Goal: Information Seeking & Learning: Learn about a topic

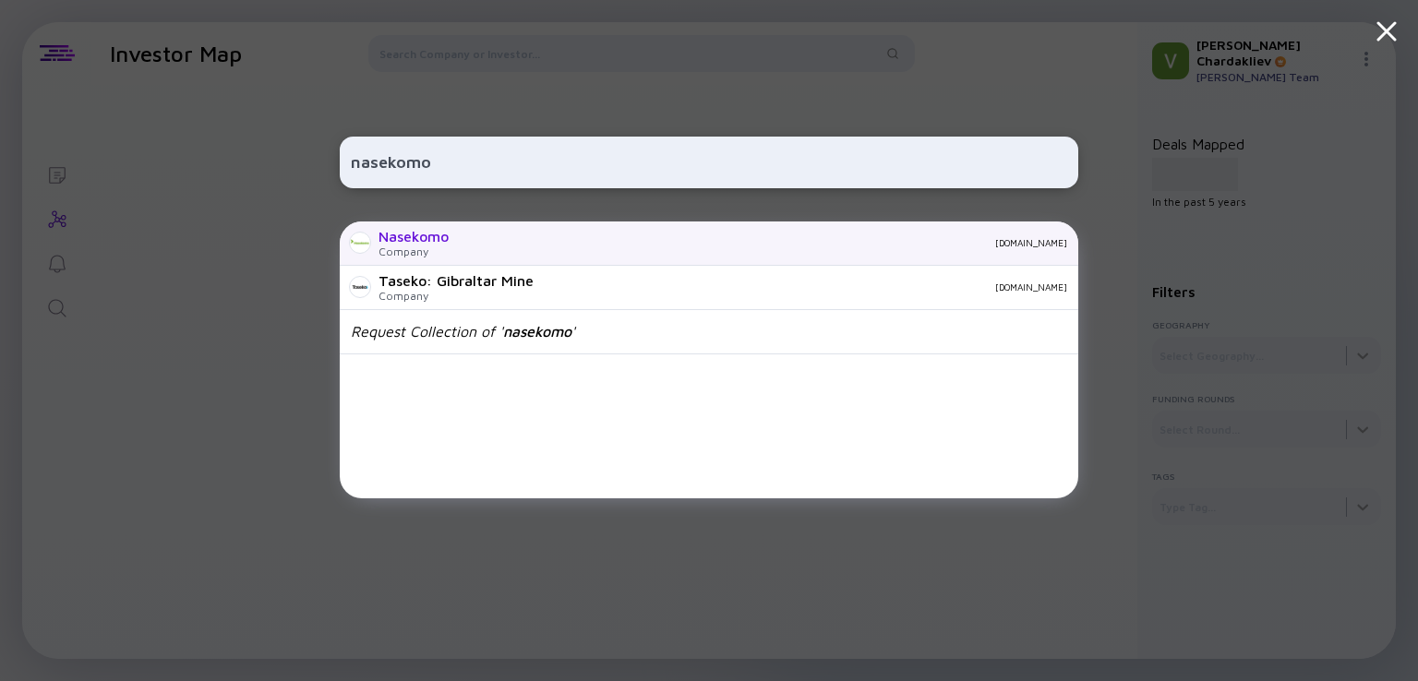
type input "nasekomo"
click at [607, 248] on div "Nasekomo Company nasekomo.life" at bounding box center [709, 244] width 739 height 44
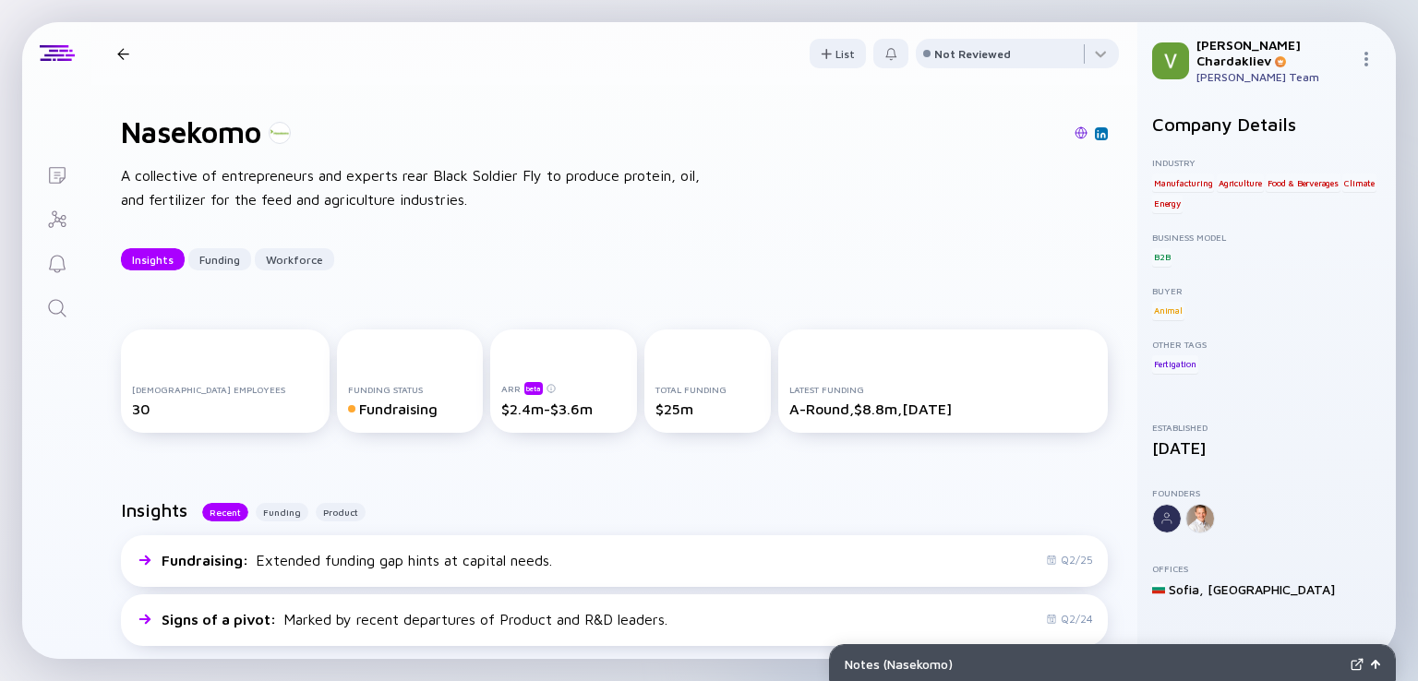
click at [119, 57] on div at bounding box center [123, 54] width 12 height 12
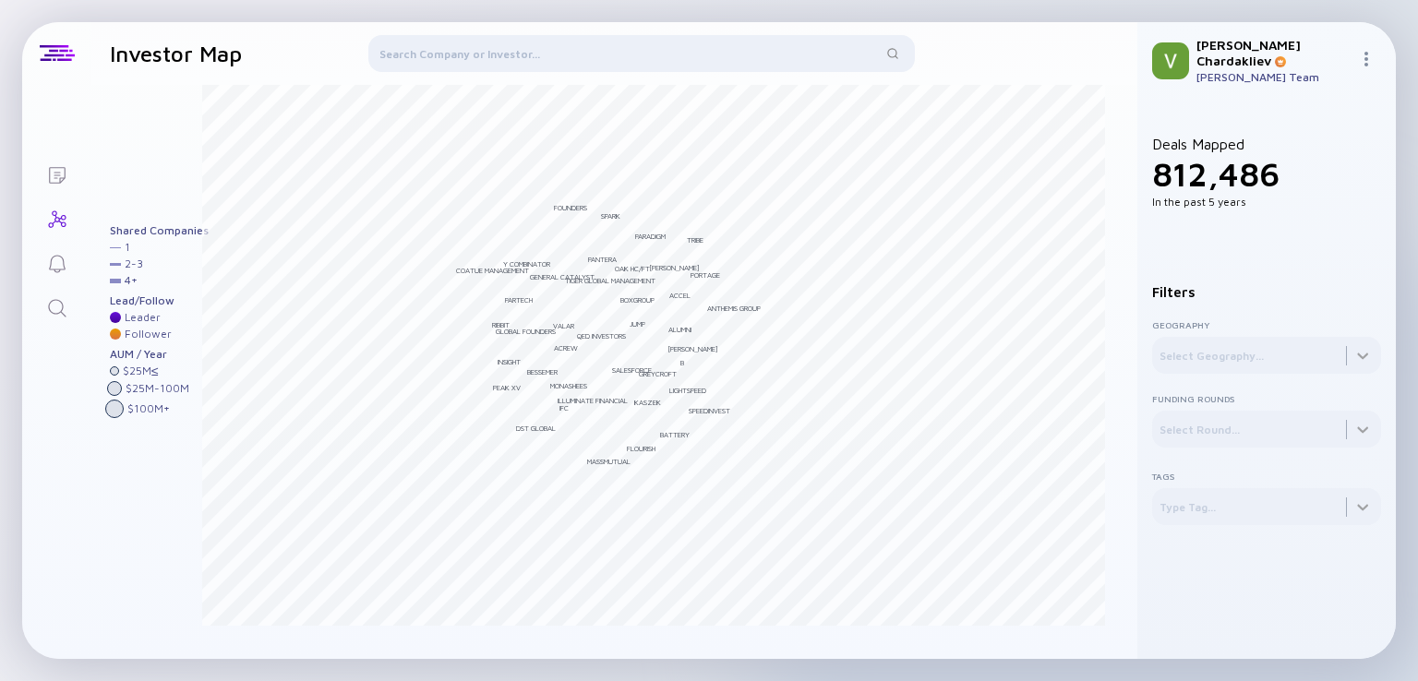
click at [475, 60] on div at bounding box center [641, 57] width 547 height 44
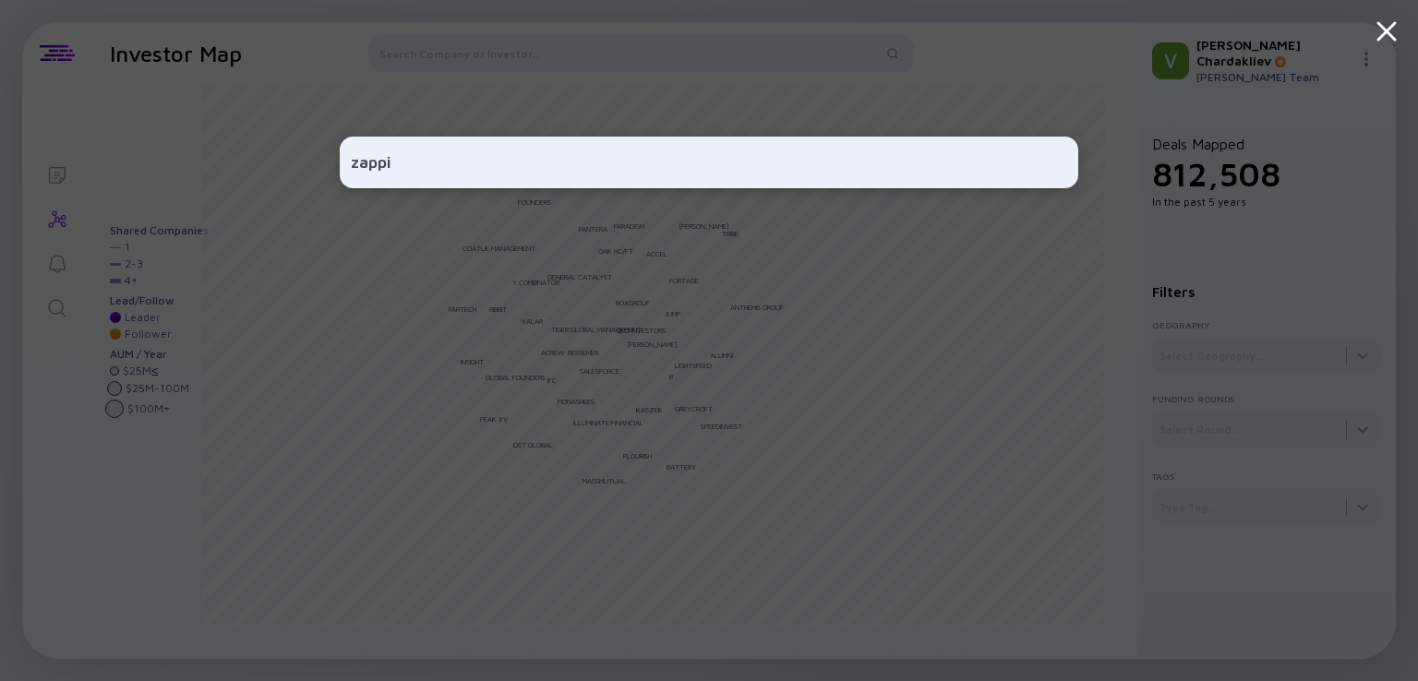
type input "zappi"
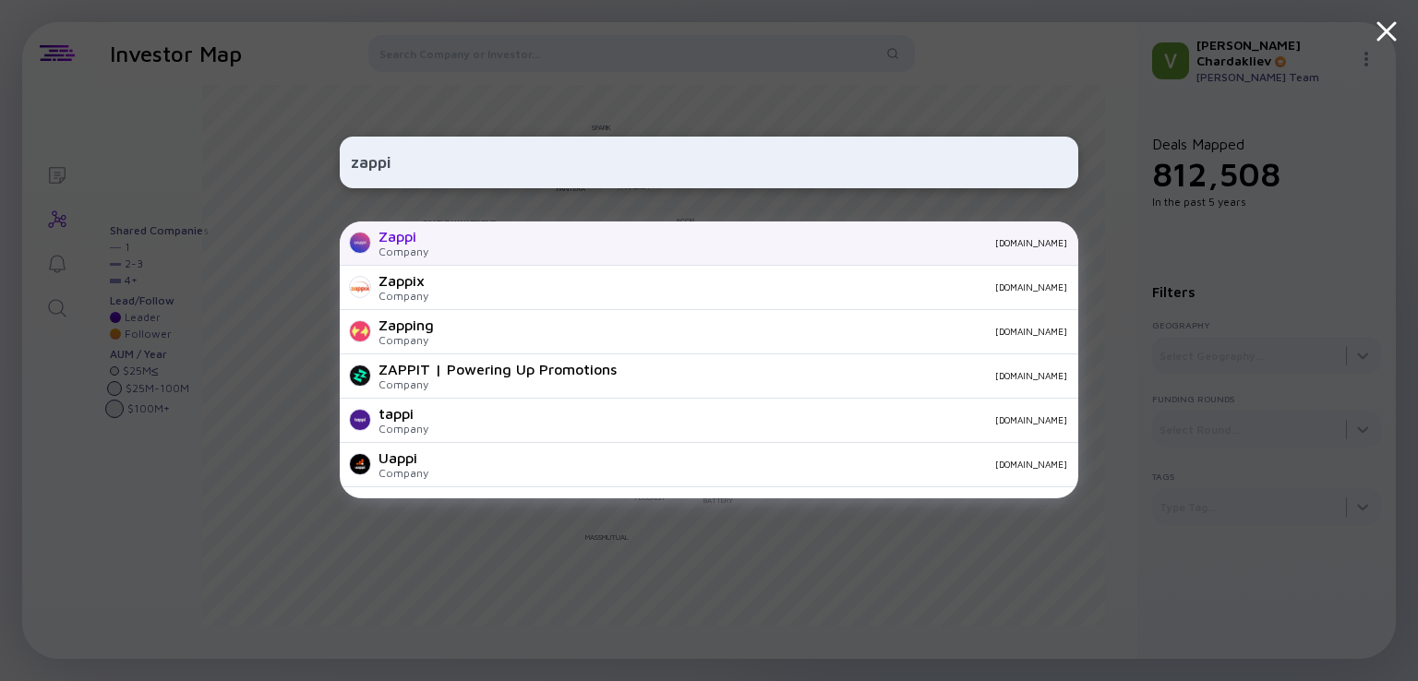
click at [428, 246] on div "Zappi Company zappi.io" at bounding box center [709, 244] width 739 height 44
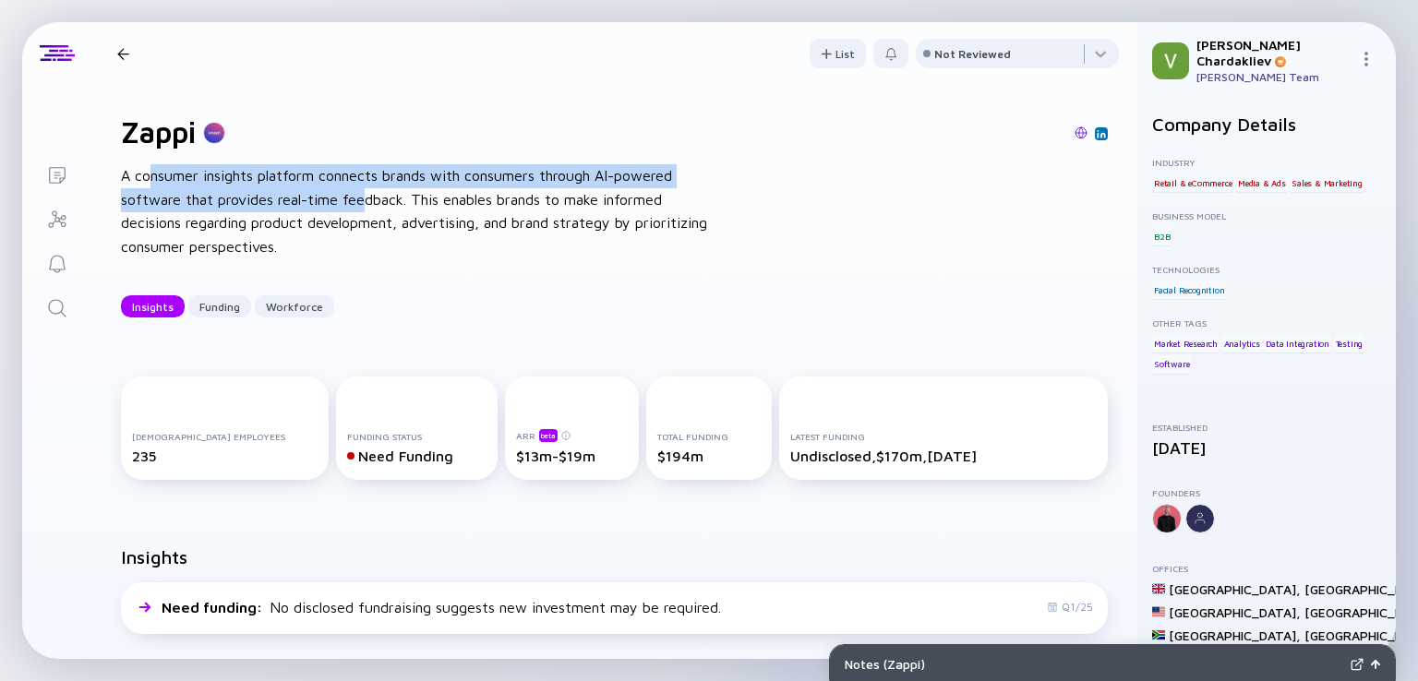
drag, startPoint x: 150, startPoint y: 175, endPoint x: 435, endPoint y: 206, distance: 286.9
click at [376, 206] on div "A consumer insights platform connects brands with consumers through AI-powered …" at bounding box center [416, 211] width 591 height 94
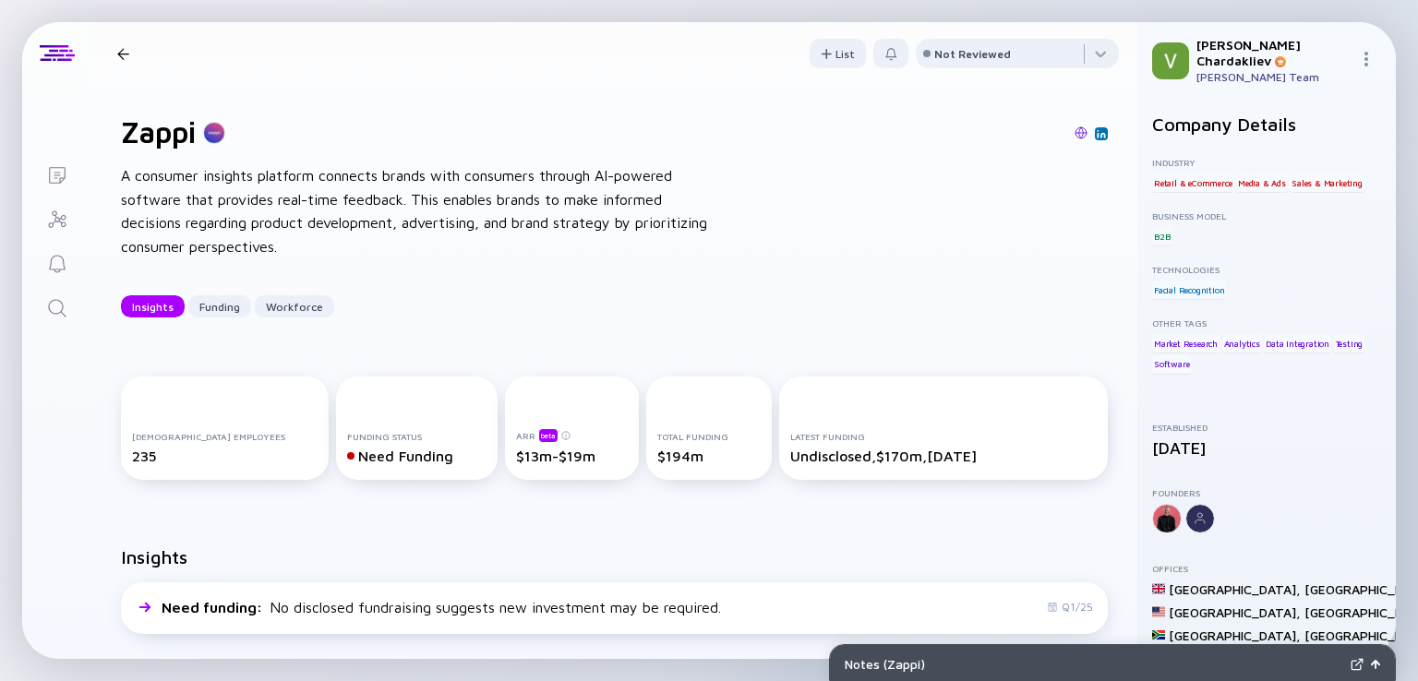
click at [469, 250] on div "A consumer insights platform connects brands with consumers through AI-powered …" at bounding box center [416, 211] width 591 height 94
click at [118, 48] on div at bounding box center [123, 54] width 12 height 12
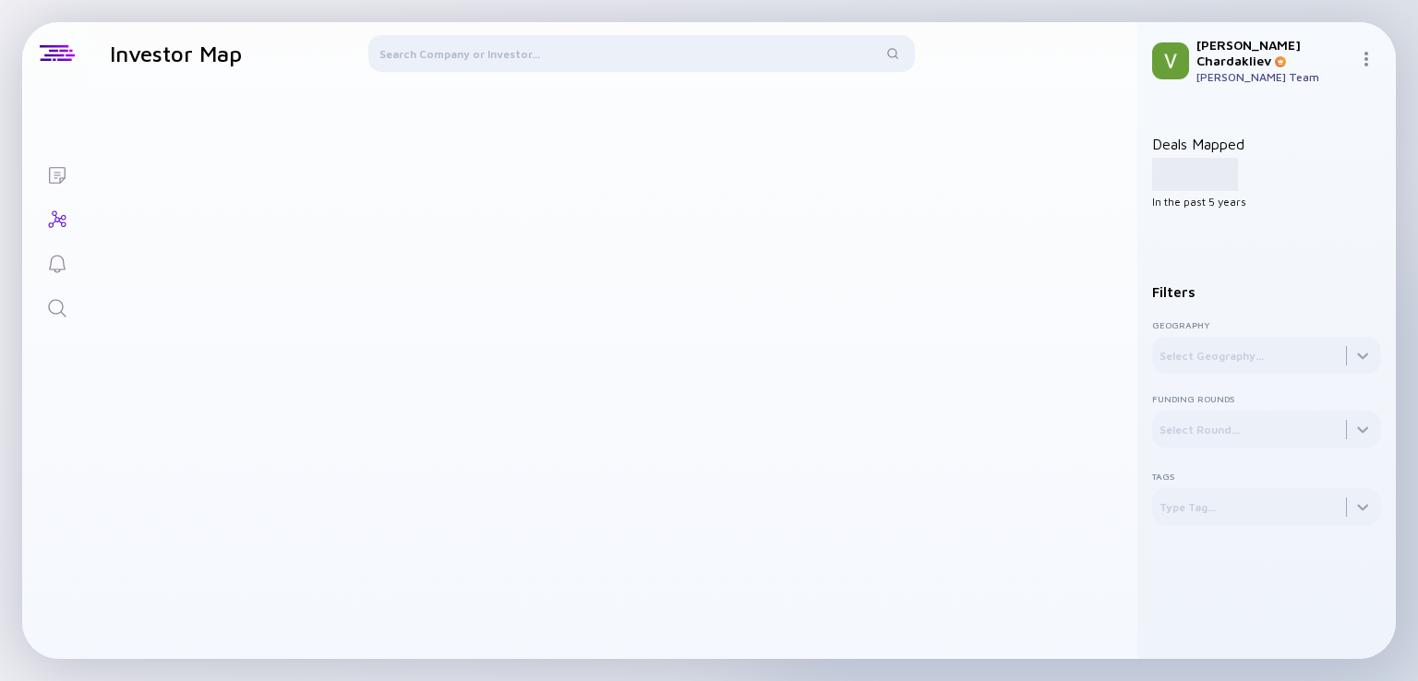
click at [569, 49] on div at bounding box center [641, 57] width 547 height 44
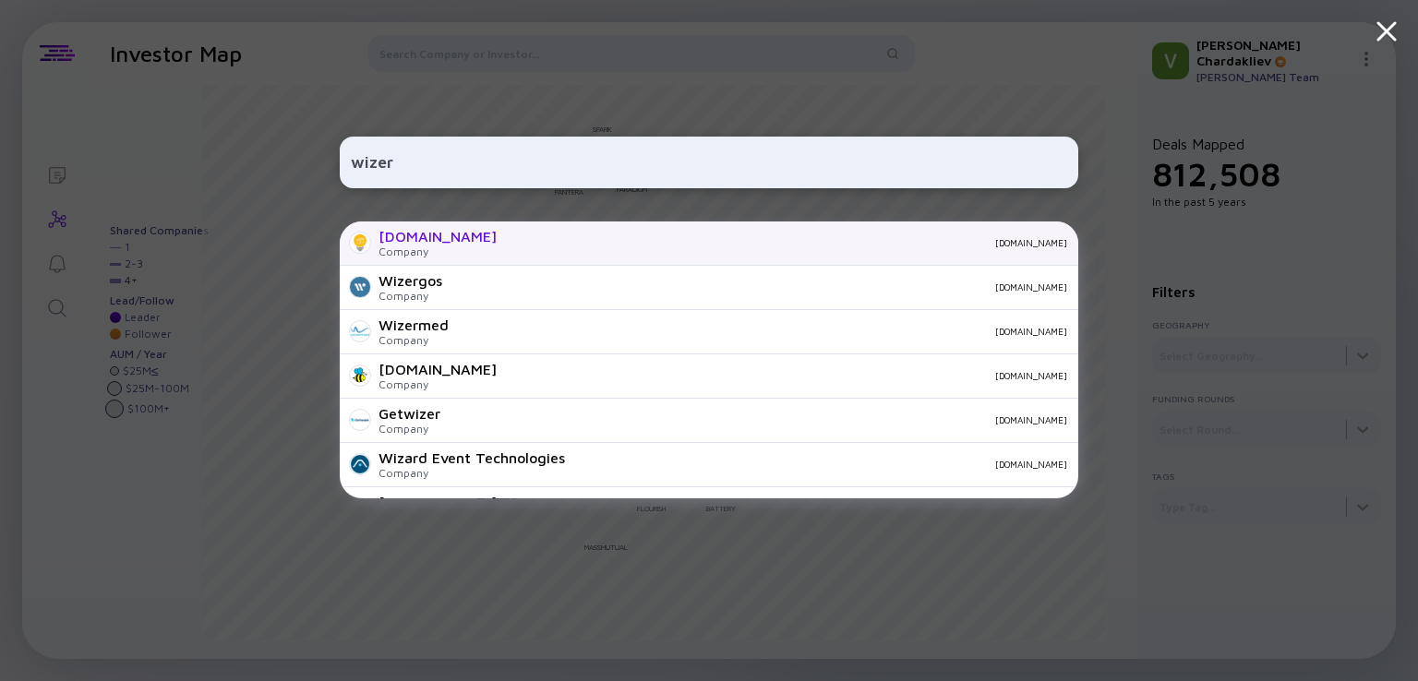
type input "wizer"
click at [589, 245] on div "app.wizer.me" at bounding box center [789, 242] width 556 height 11
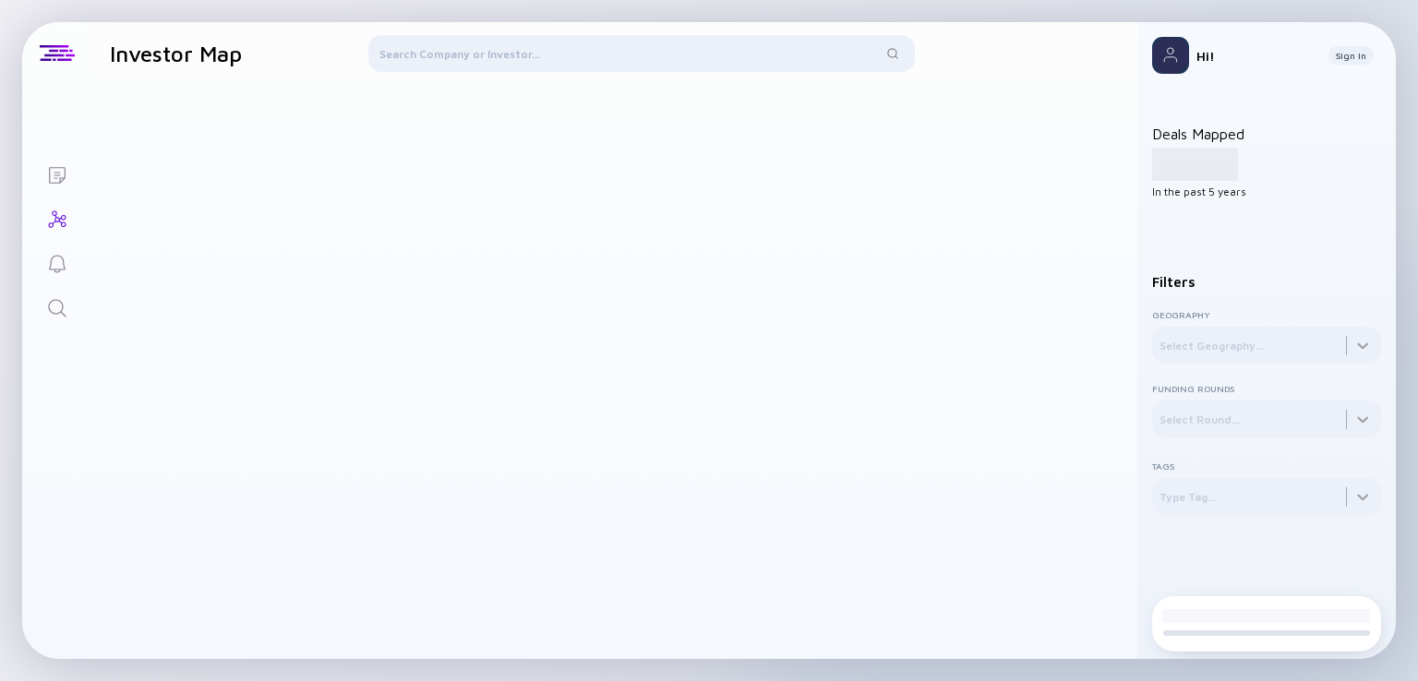
click at [502, 48] on div at bounding box center [641, 57] width 547 height 44
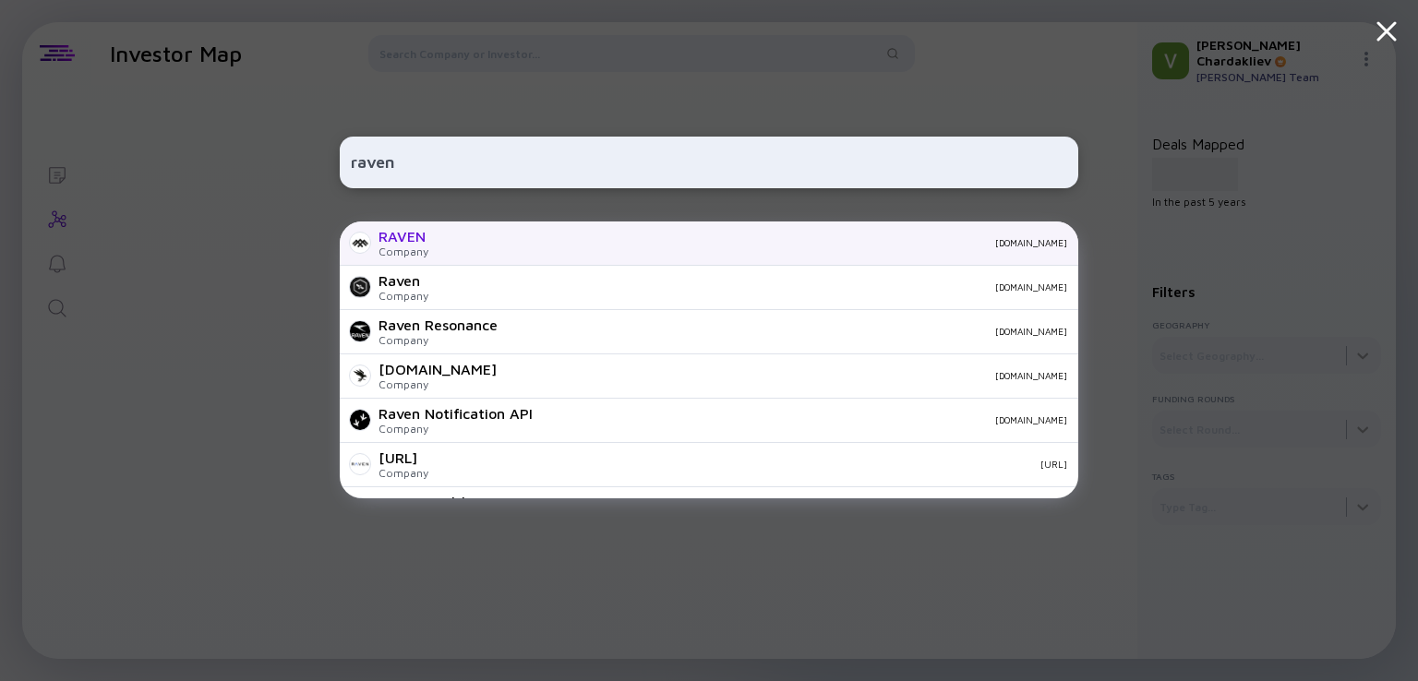
type input "raven"
click at [459, 248] on div "RAVEN Company ravendao.net" at bounding box center [709, 244] width 739 height 44
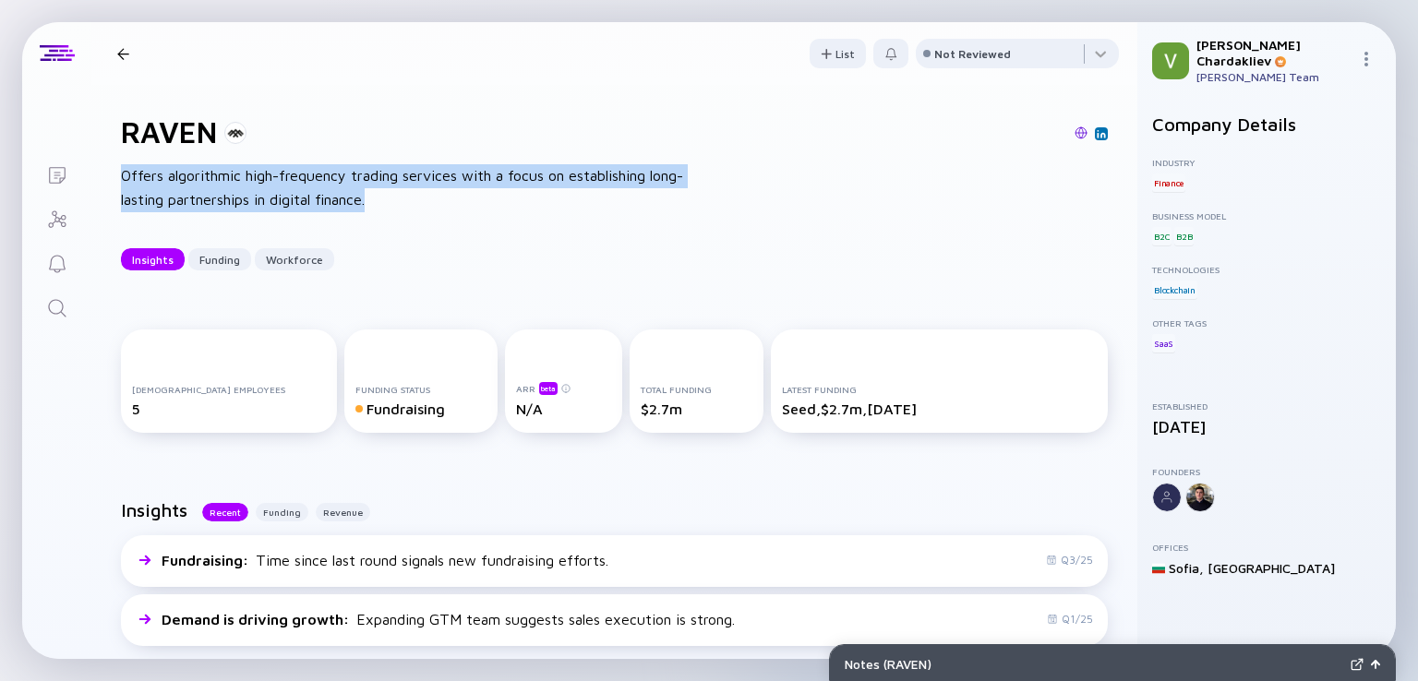
drag, startPoint x: 121, startPoint y: 176, endPoint x: 437, endPoint y: 200, distance: 316.7
click at [410, 200] on div "RAVEN Offers algorithmic high-frequency trading services with a focus on establ…" at bounding box center [614, 192] width 1046 height 215
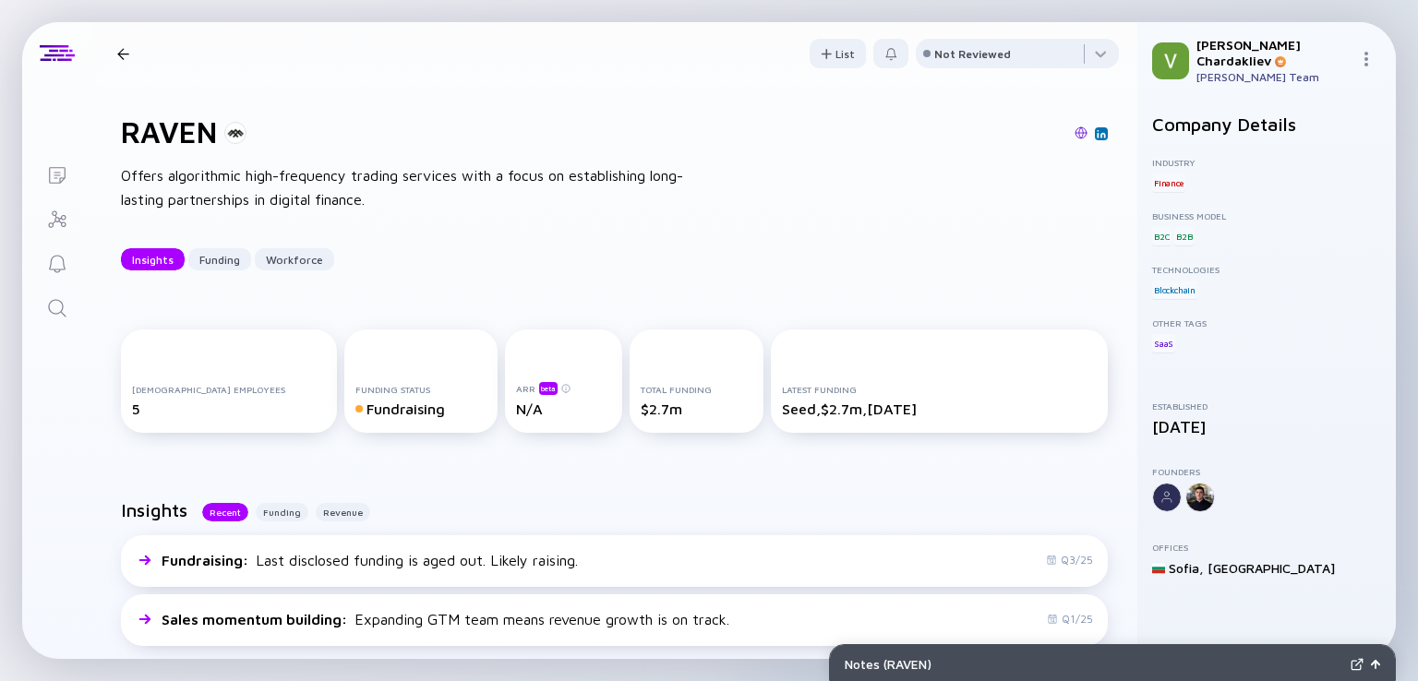
click at [125, 51] on div at bounding box center [123, 54] width 12 height 12
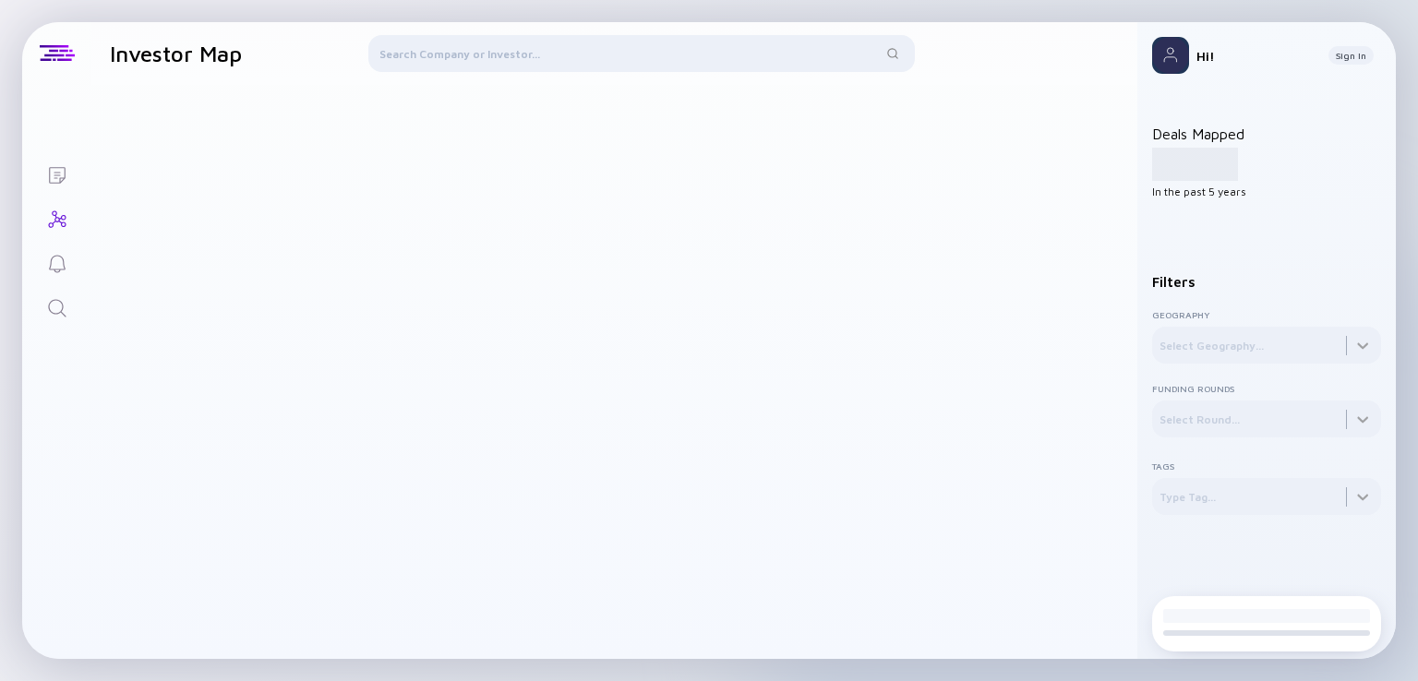
click at [538, 50] on div at bounding box center [641, 57] width 547 height 44
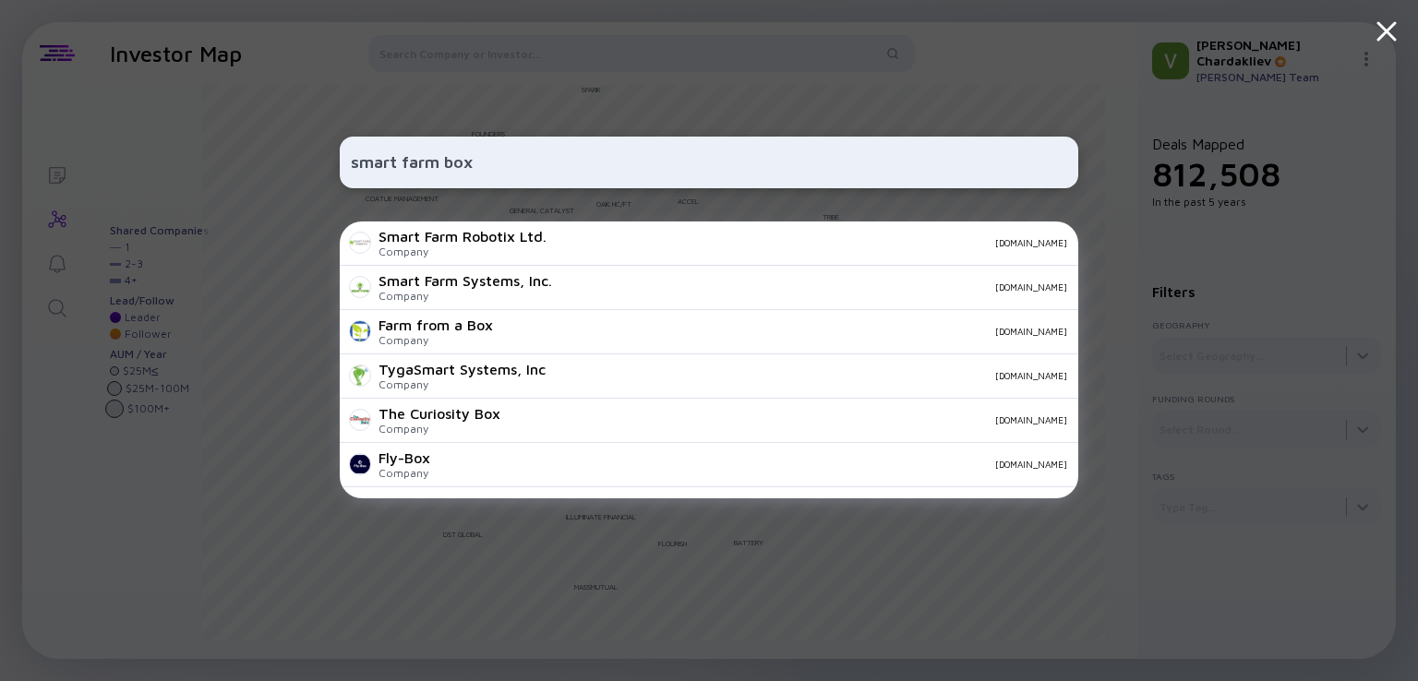
type input "smart farm box"
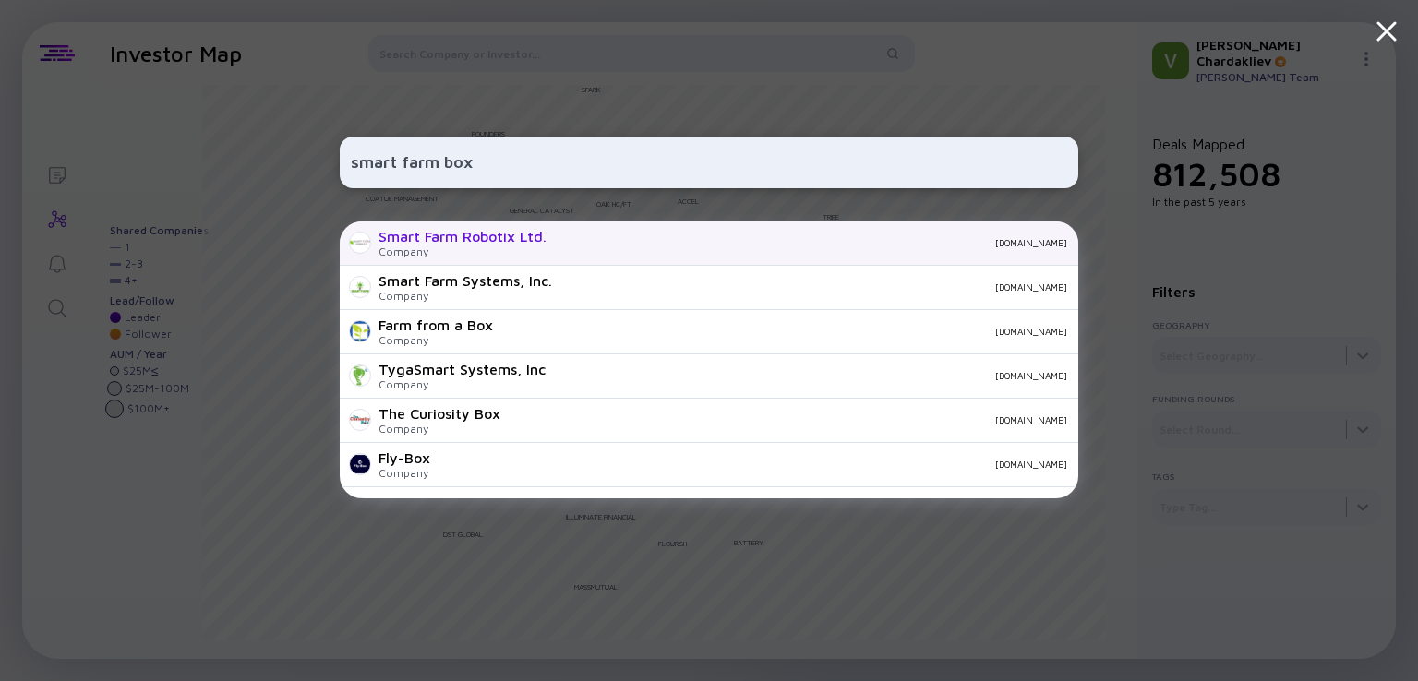
click at [418, 248] on div "Company" at bounding box center [463, 252] width 168 height 14
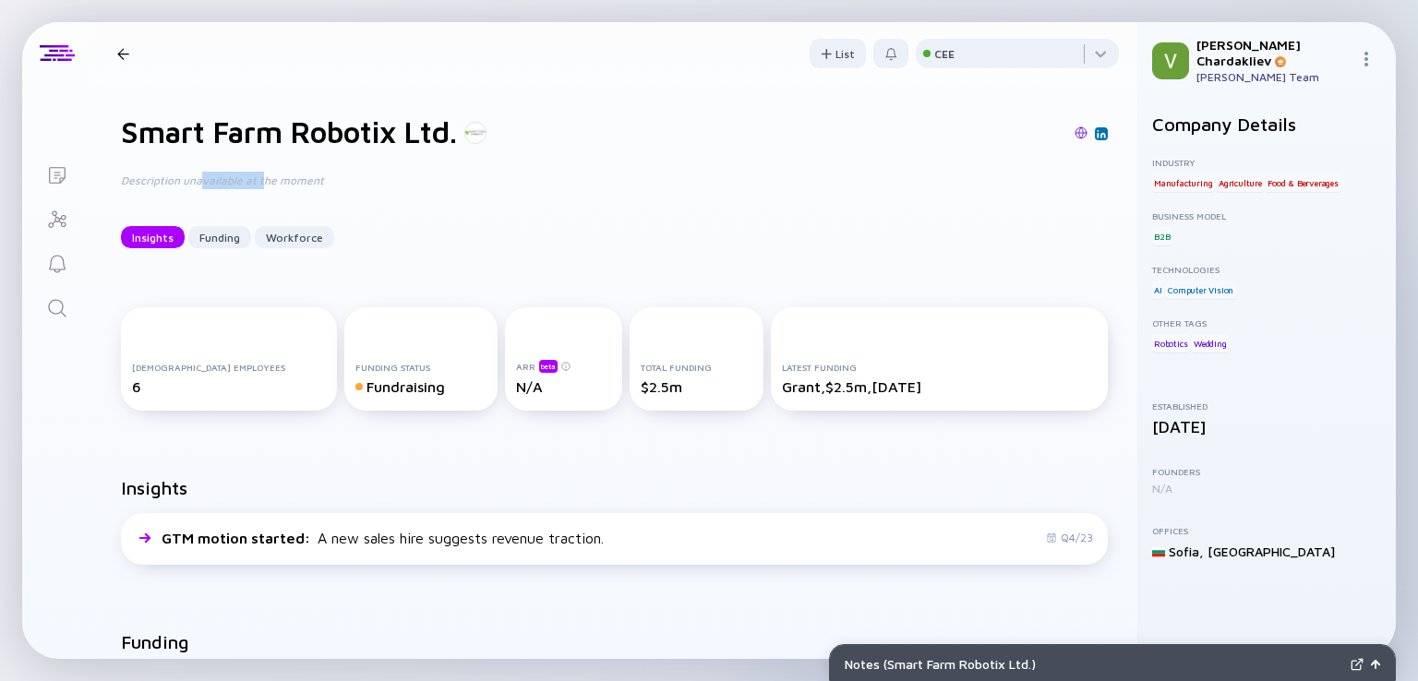
drag, startPoint x: 265, startPoint y: 186, endPoint x: 377, endPoint y: 186, distance: 111.7
click at [294, 186] on div "Description unavailable at the moment" at bounding box center [416, 181] width 591 height 18
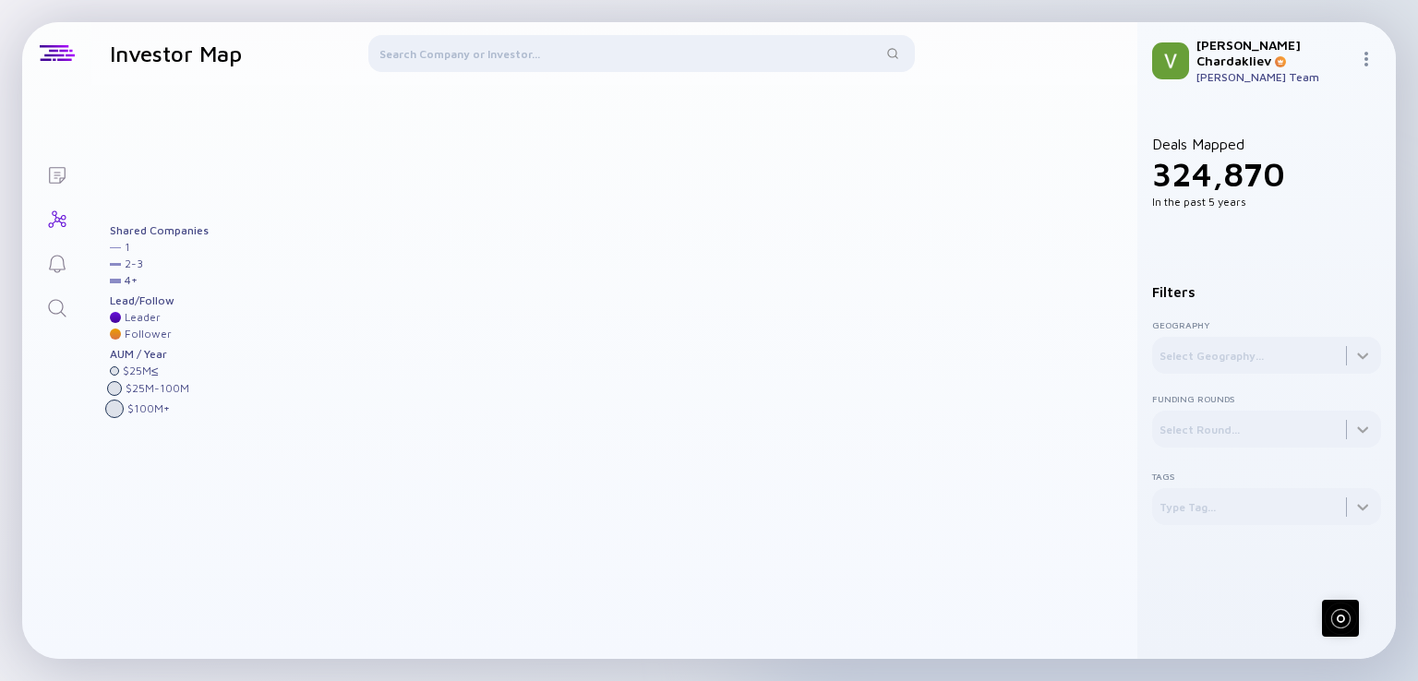
click at [491, 36] on div at bounding box center [641, 57] width 547 height 44
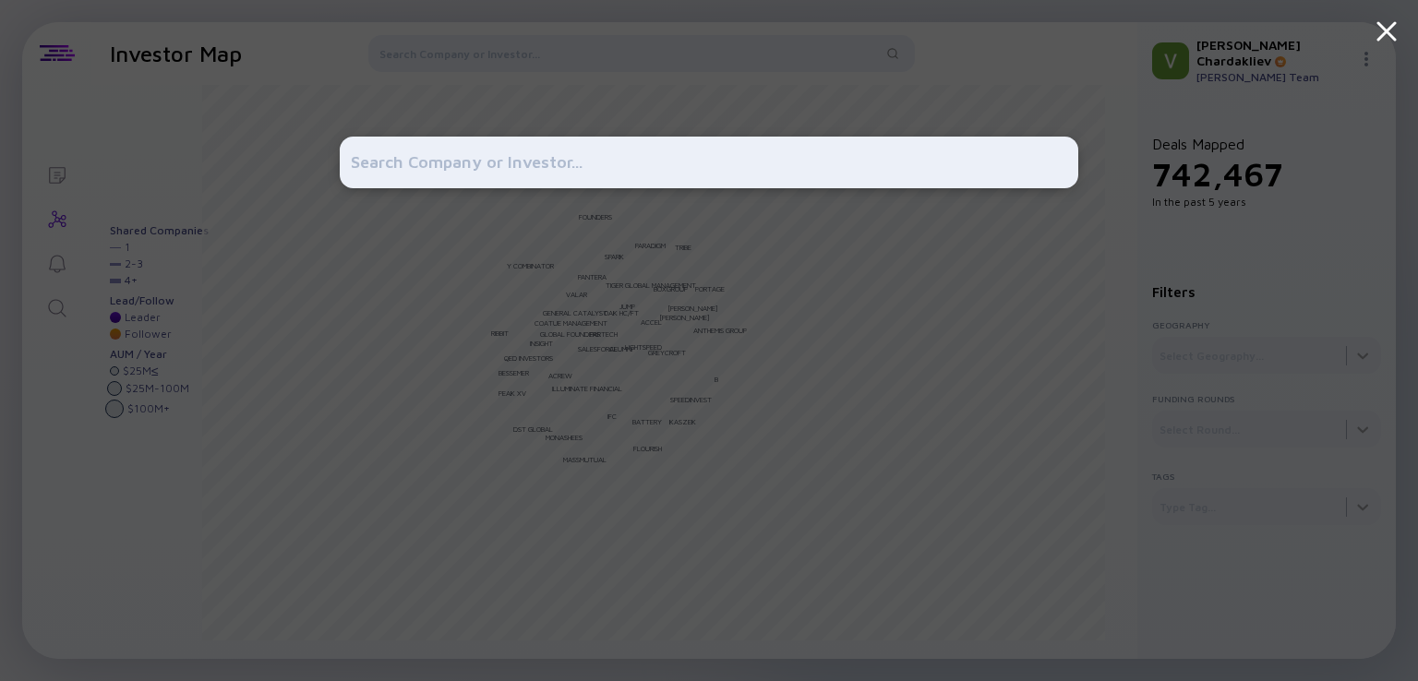
click at [473, 49] on div at bounding box center [709, 340] width 739 height 681
click at [468, 158] on input "text" at bounding box center [709, 162] width 716 height 33
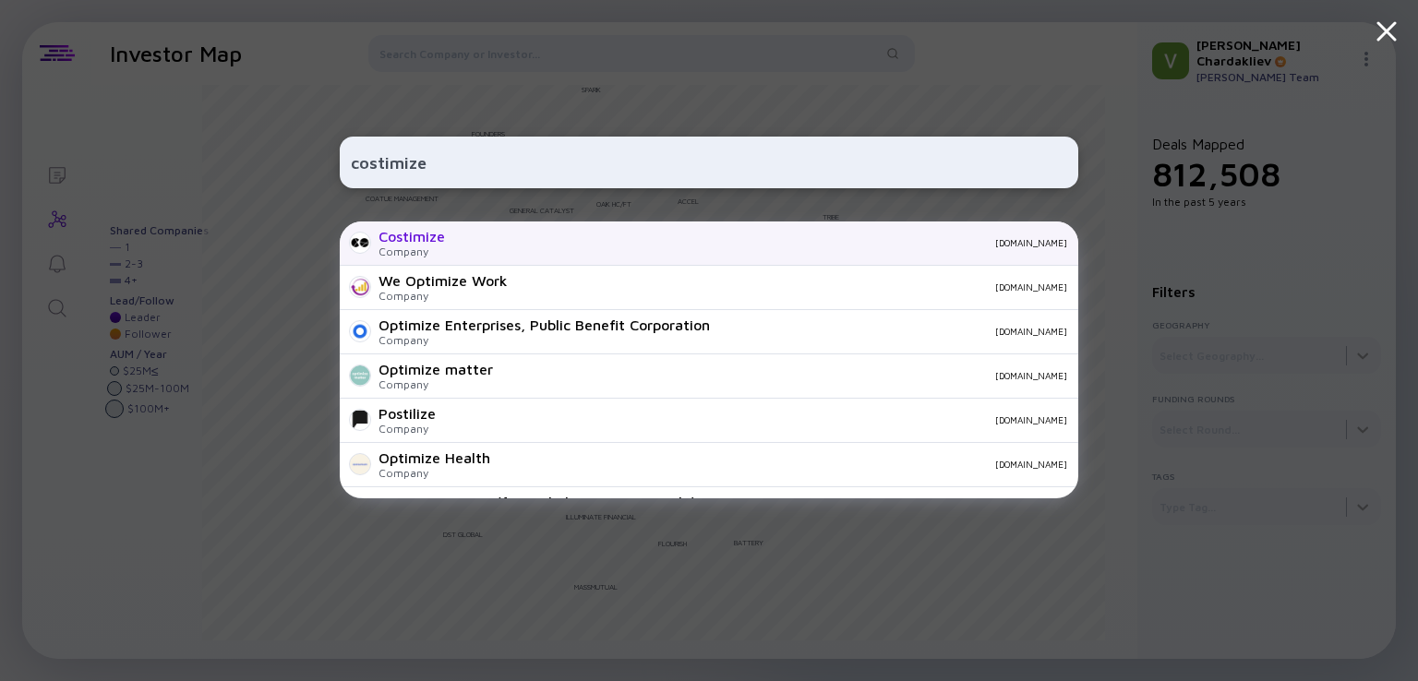
type input "costimize"
click at [457, 255] on div "Costimize Company [DOMAIN_NAME]" at bounding box center [709, 244] width 739 height 44
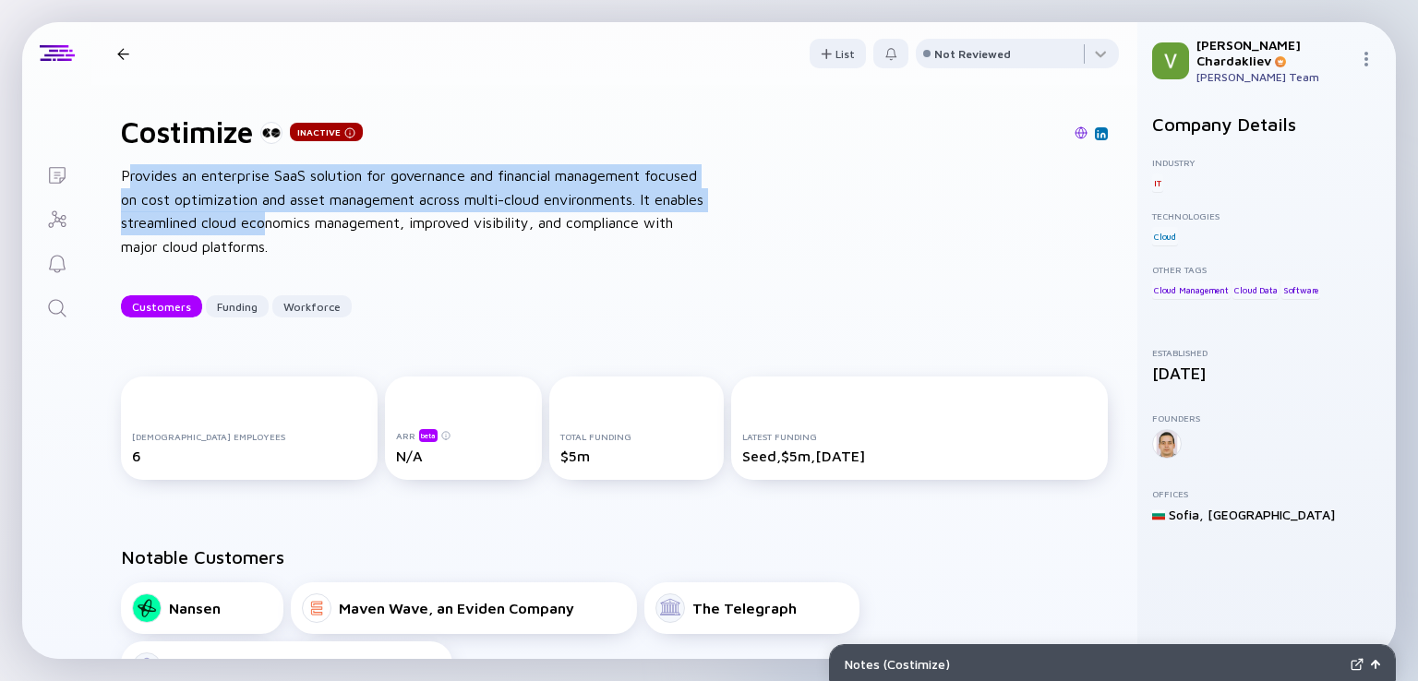
drag, startPoint x: 129, startPoint y: 178, endPoint x: 379, endPoint y: 218, distance: 253.3
click at [379, 218] on div "Provides an enterprise SaaS solution for governance and financial management fo…" at bounding box center [416, 211] width 591 height 94
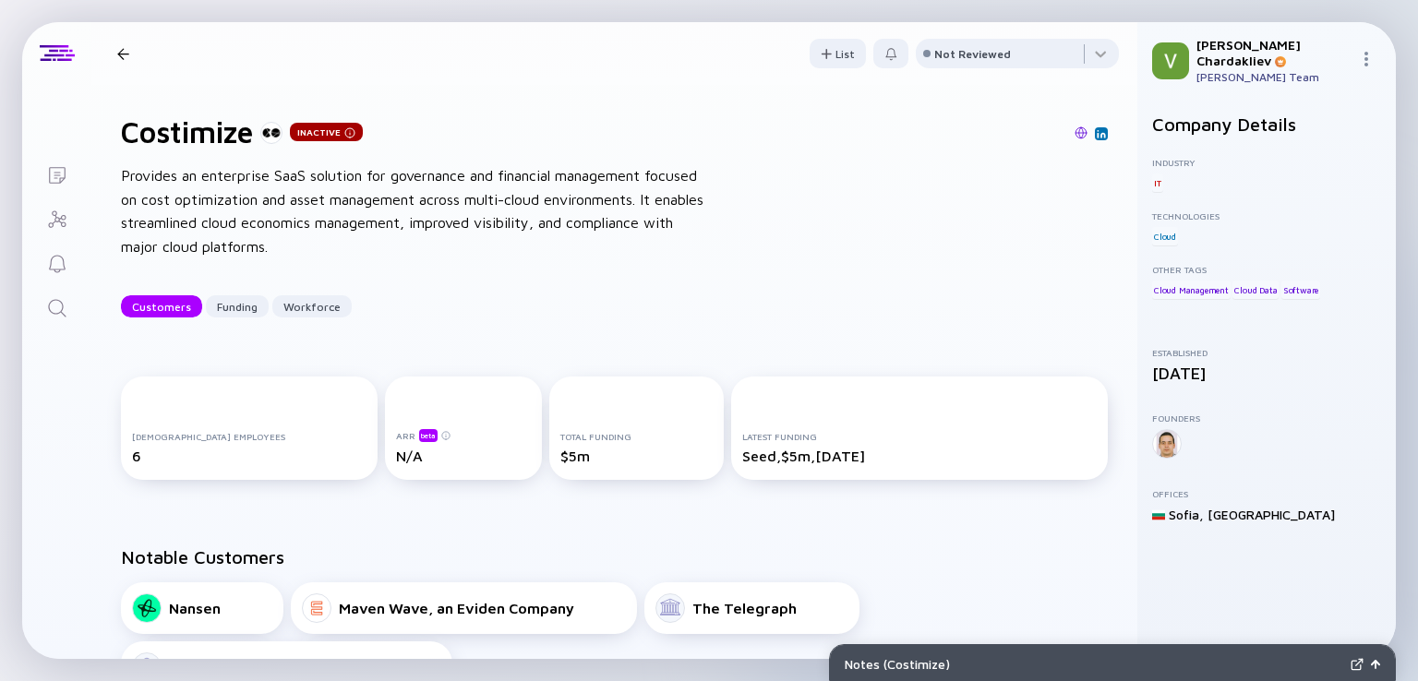
click at [972, 222] on div "Costimize Inactive Provides an enterprise SaaS solution for governance and fina…" at bounding box center [614, 216] width 1046 height 262
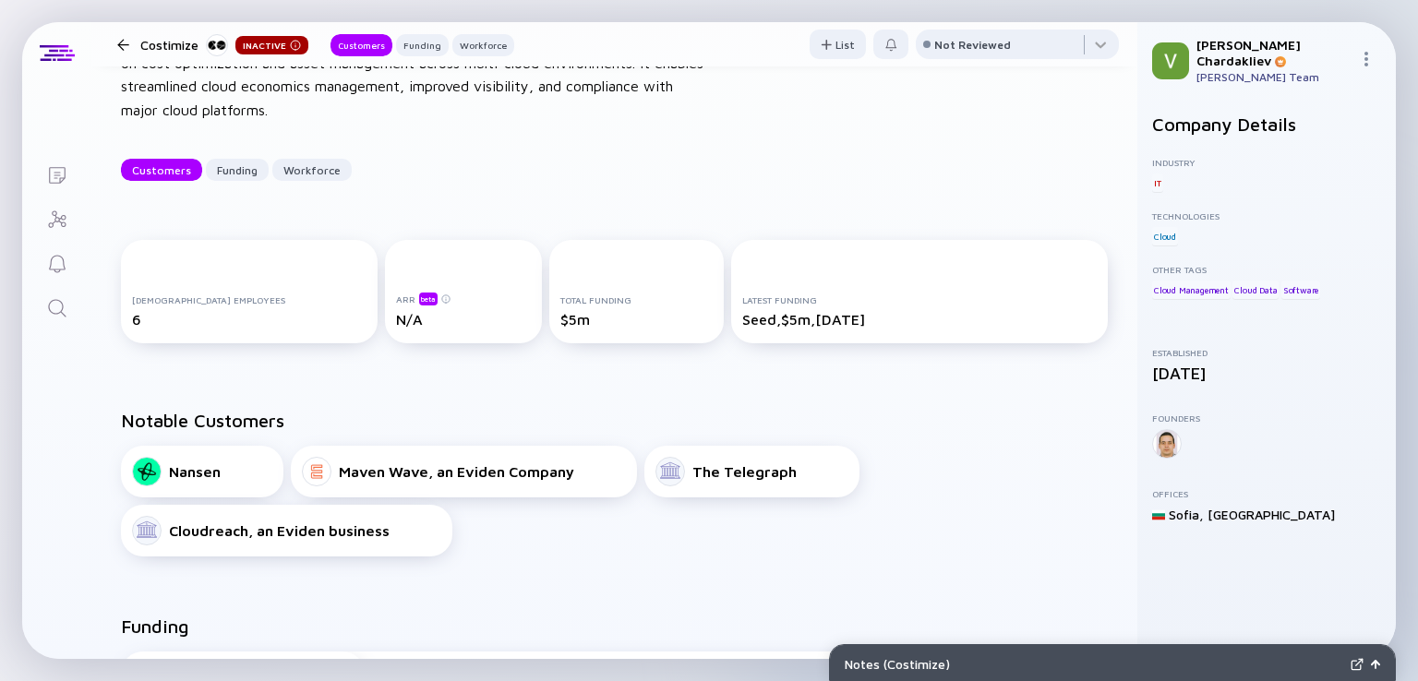
scroll to position [92, 0]
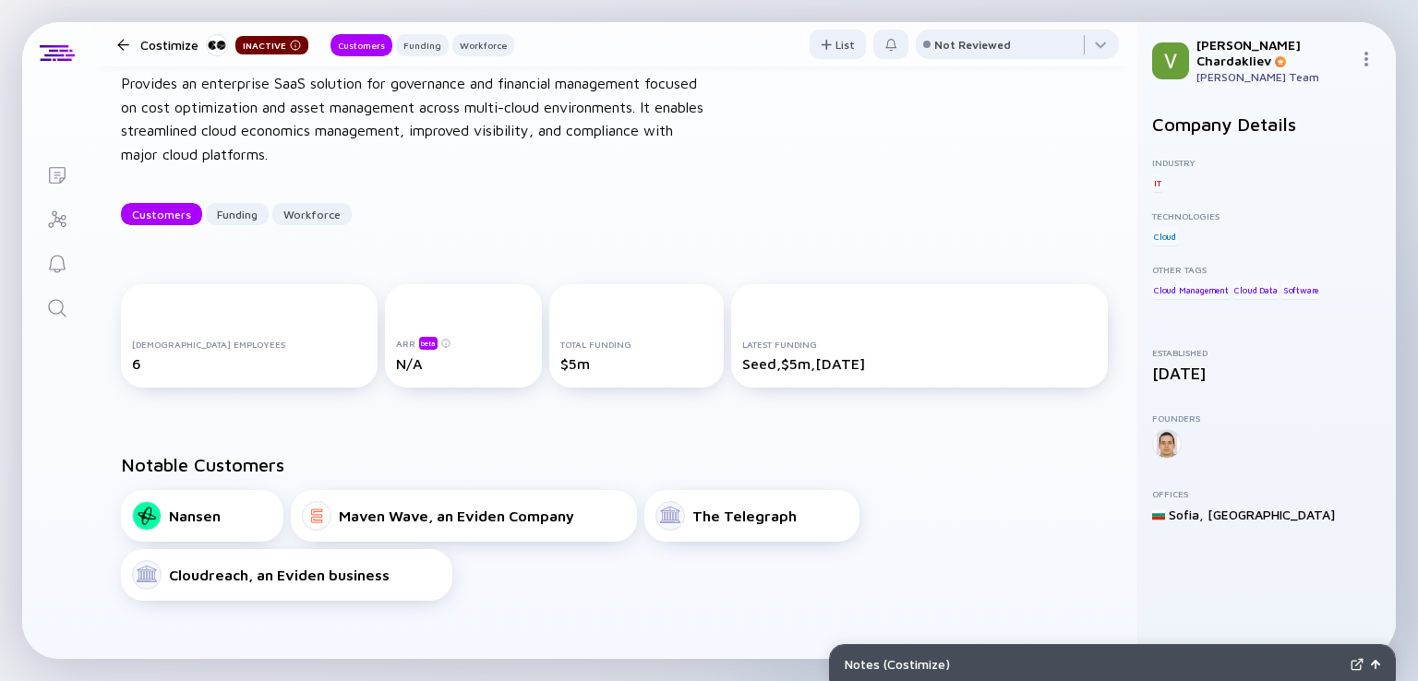
click at [290, 49] on img at bounding box center [295, 45] width 11 height 11
click at [290, 47] on img at bounding box center [295, 45] width 11 height 11
drag, startPoint x: 282, startPoint y: 47, endPoint x: 687, endPoint y: 108, distance: 409.9
click at [705, 120] on div "Provides an enterprise SaaS solution for governance and financial management fo…" at bounding box center [416, 119] width 591 height 94
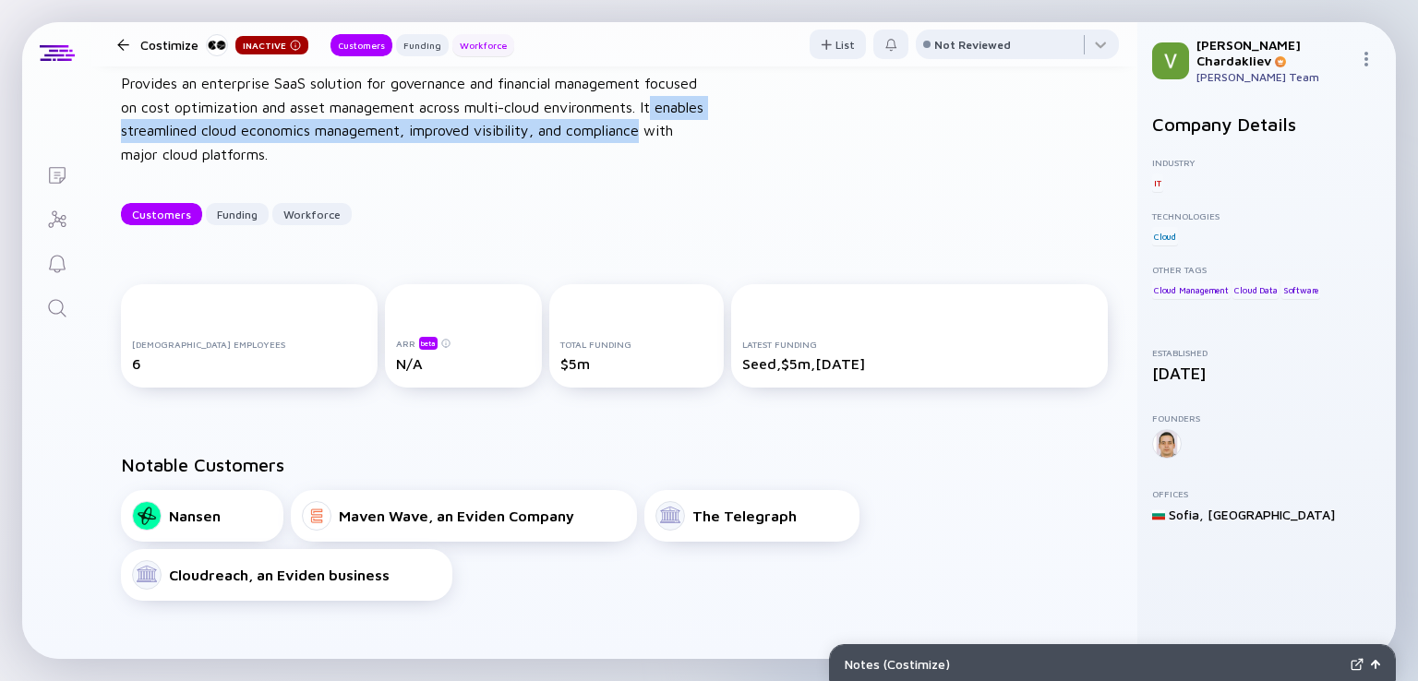
click at [493, 47] on div "Workforce" at bounding box center [483, 45] width 62 height 18
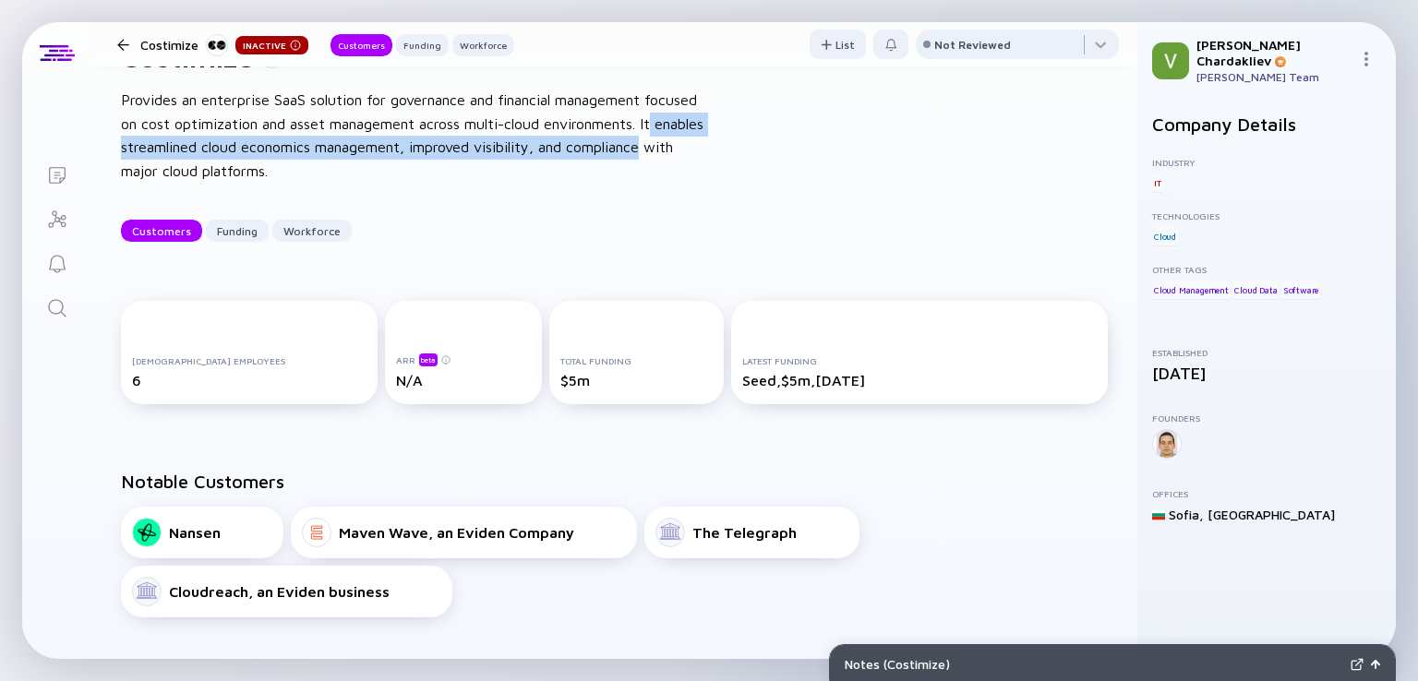
scroll to position [78, 0]
